Goal: Task Accomplishment & Management: Complete application form

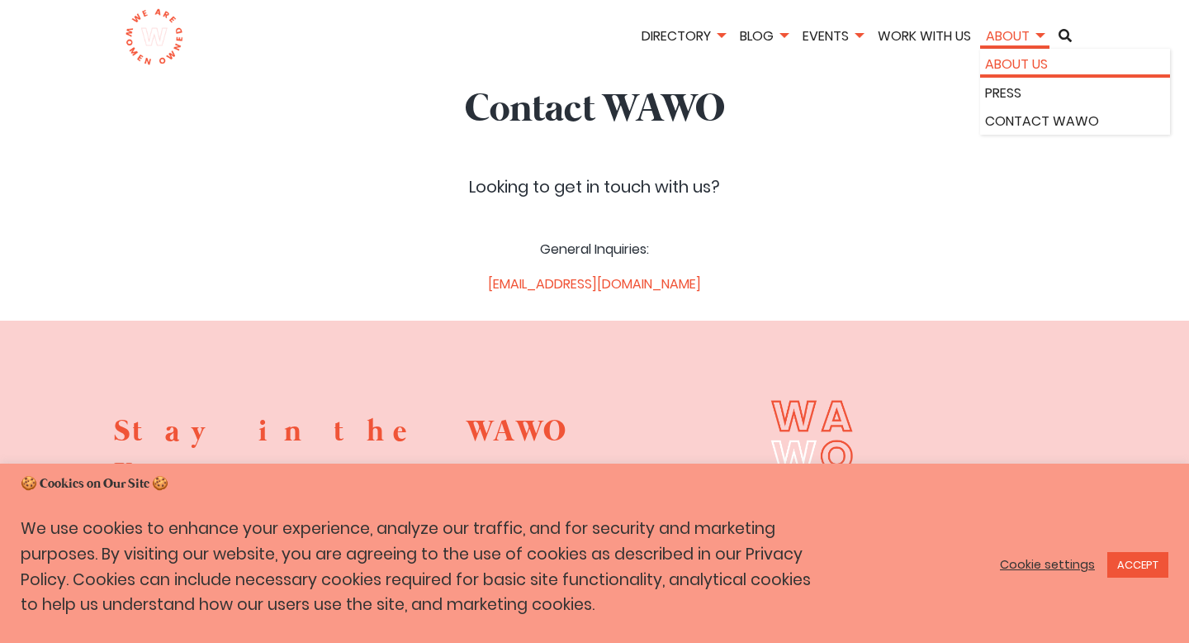
click at [1019, 61] on link "About Us" at bounding box center [1075, 64] width 180 height 21
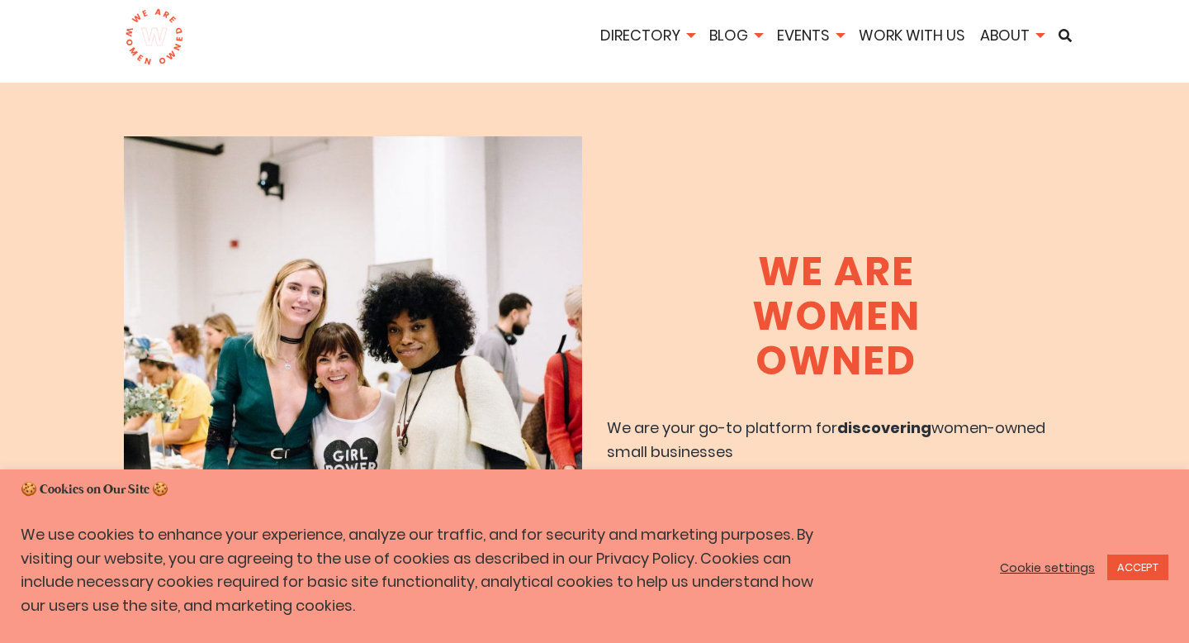
click at [1124, 581] on div "Cookie settings ACCEPT" at bounding box center [1082, 567] width 173 height 34
click at [1122, 552] on div "Cookie settings ACCEPT" at bounding box center [1082, 567] width 173 height 34
click at [1139, 567] on link "ACCEPT" at bounding box center [1138, 567] width 61 height 26
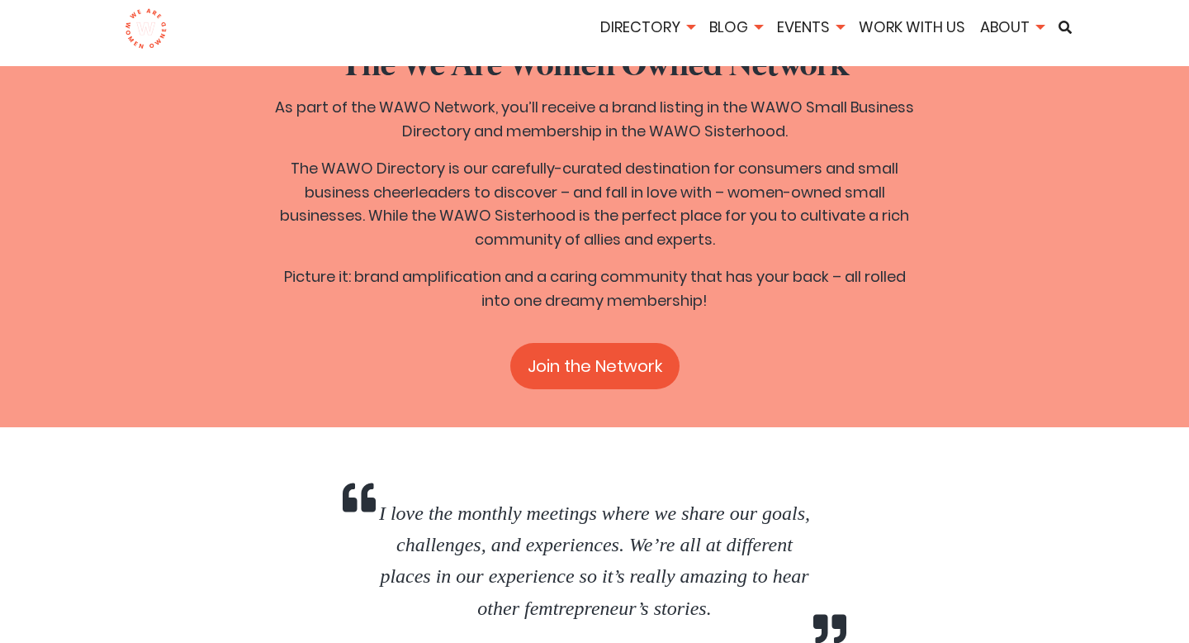
scroll to position [3522, 0]
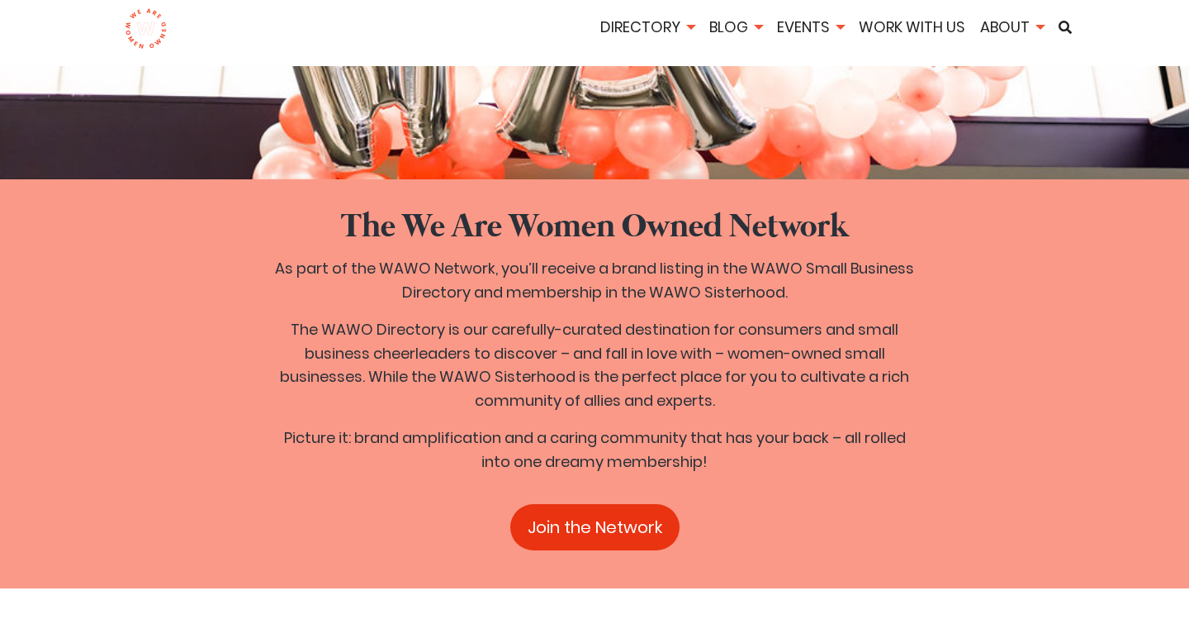
click at [615, 504] on link "Join the Network" at bounding box center [594, 527] width 169 height 46
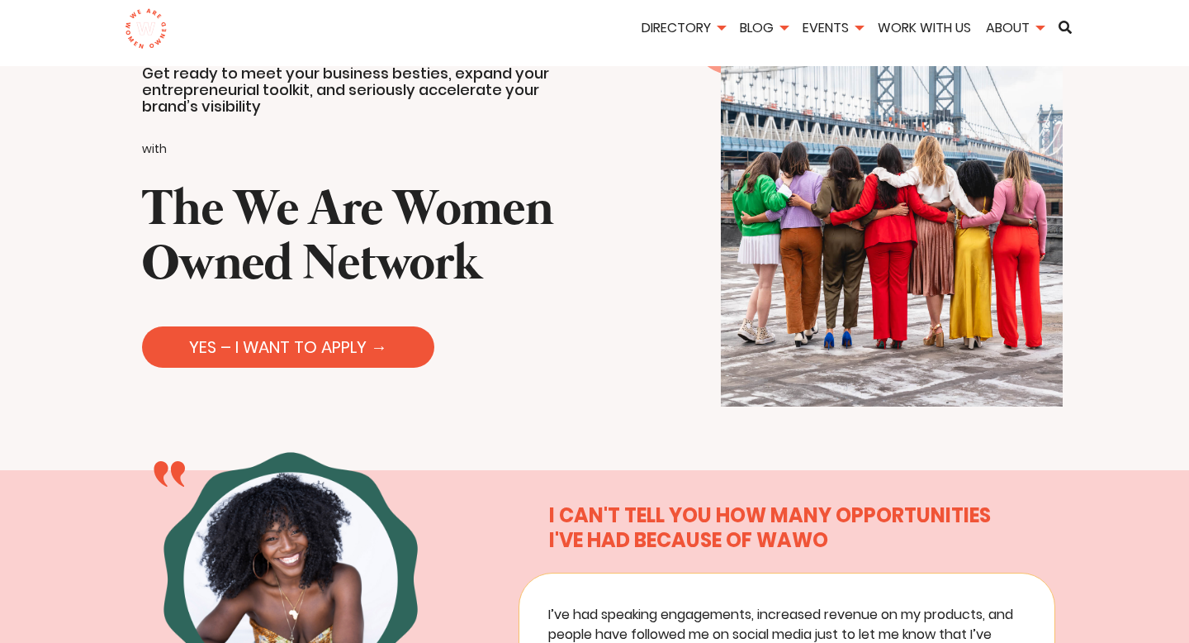
scroll to position [12, 0]
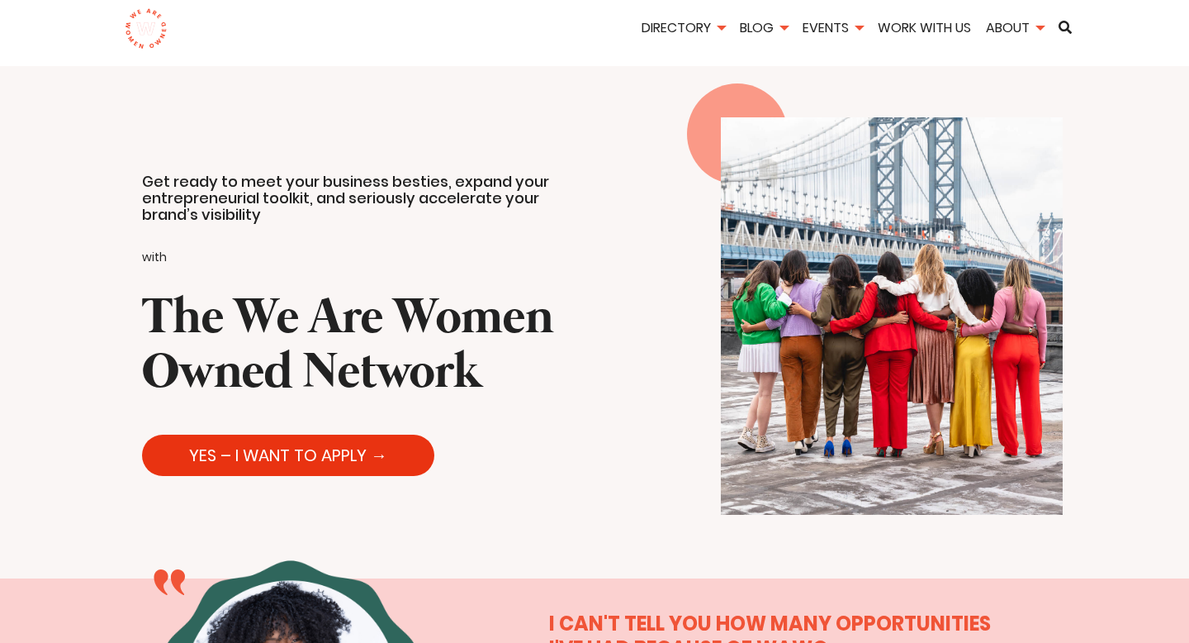
click at [287, 450] on link "YES – I WANT TO APPLY →" at bounding box center [288, 454] width 292 height 41
